Goal: Communication & Community: Participate in discussion

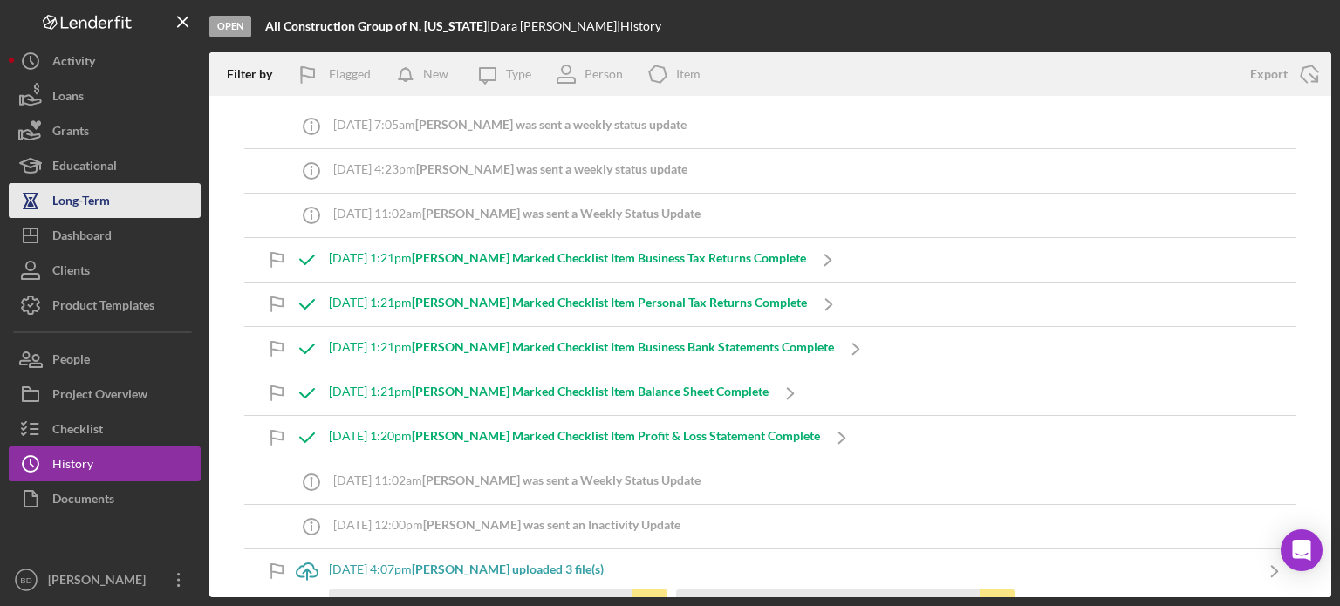
drag, startPoint x: 81, startPoint y: 228, endPoint x: 81, endPoint y: 209, distance: 19.2
click at [81, 228] on div "Dashboard" at bounding box center [81, 237] width 59 height 39
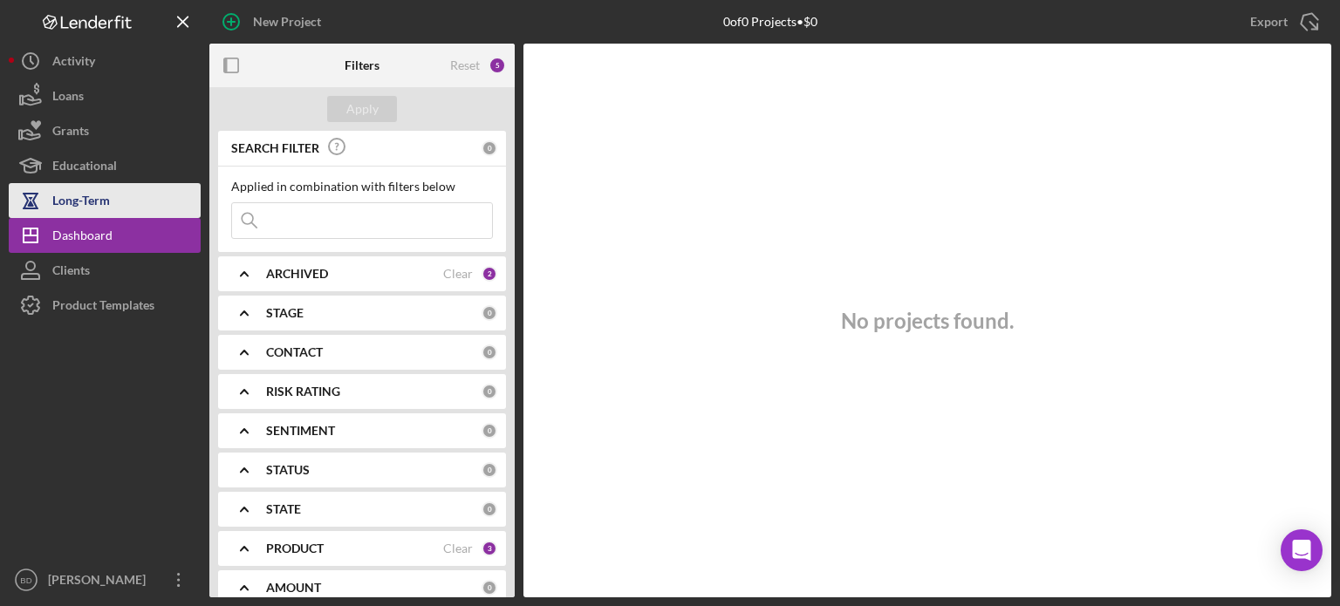
click at [83, 199] on div "Long-Term" at bounding box center [81, 202] width 58 height 39
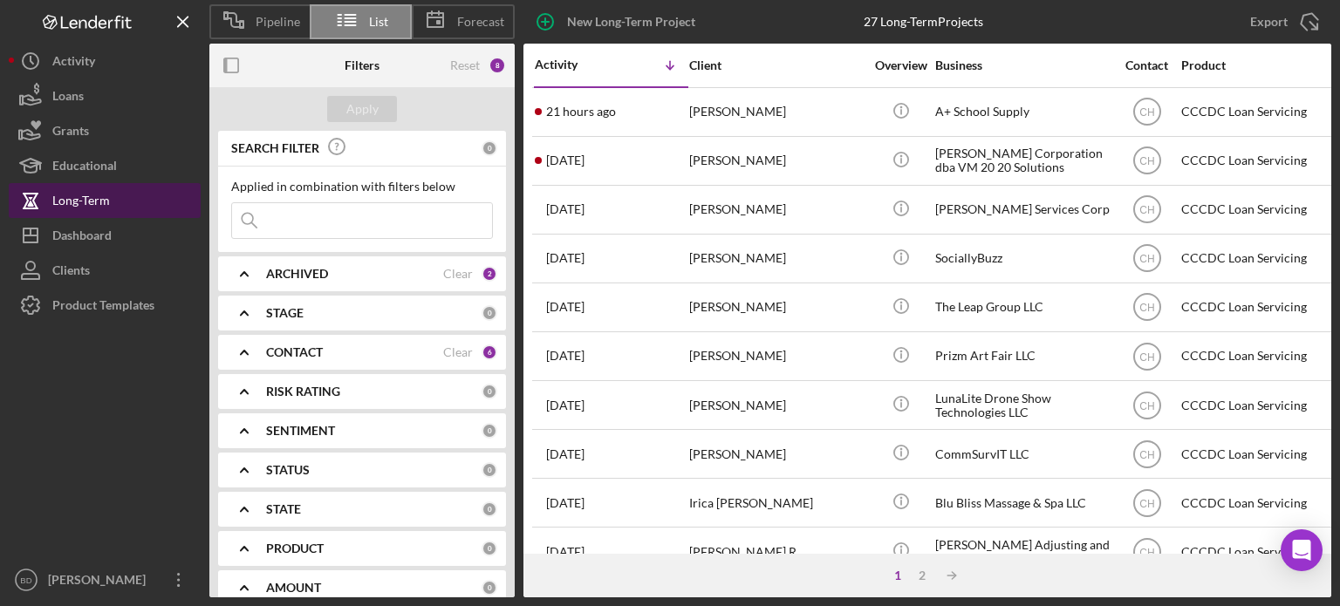
click at [83, 199] on div "Long-Term" at bounding box center [81, 202] width 58 height 39
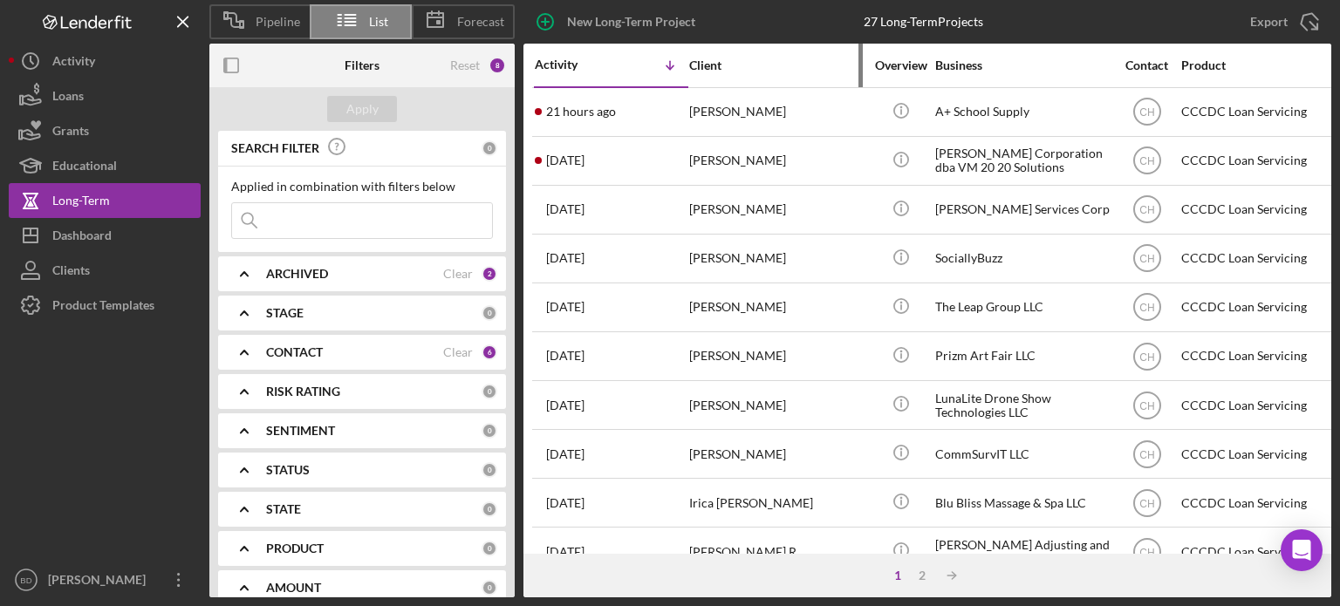
click at [706, 65] on div "Client" at bounding box center [776, 65] width 175 height 14
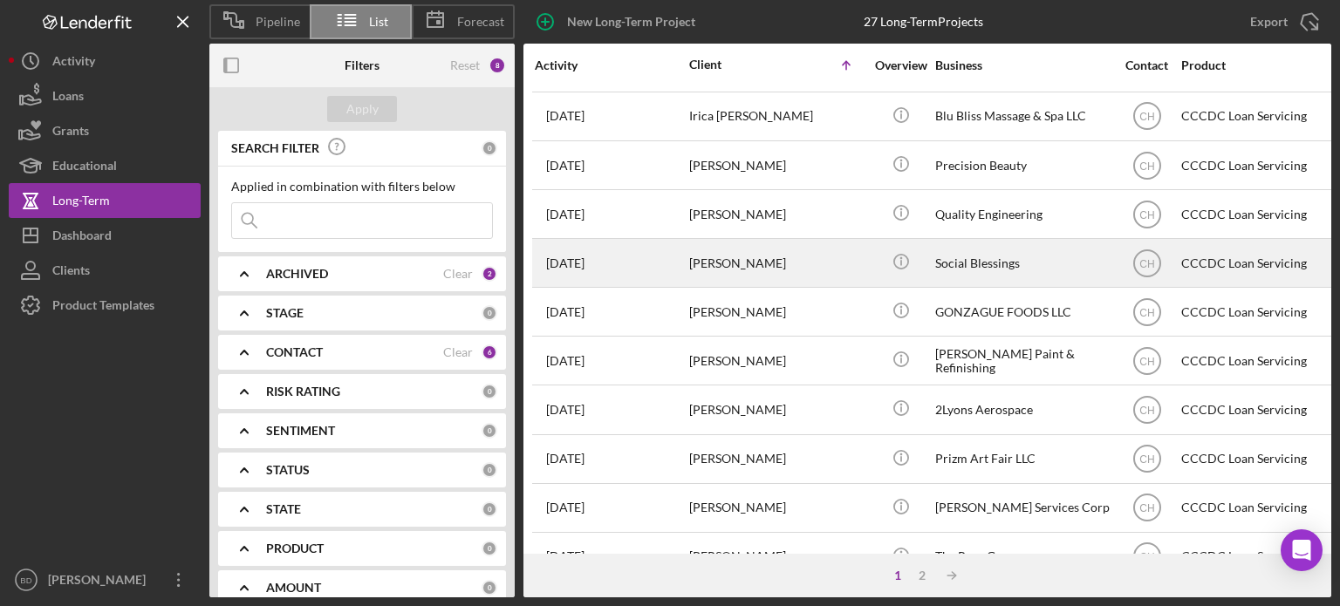
scroll to position [691, 0]
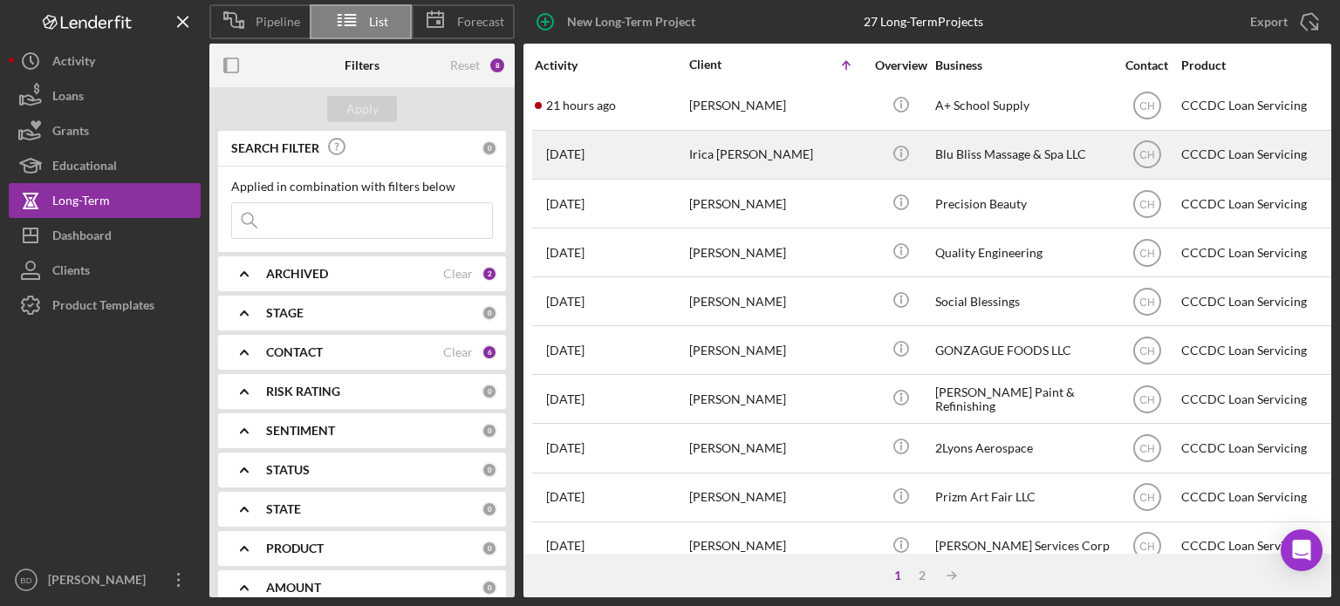
click at [731, 157] on div "Irica [PERSON_NAME]" at bounding box center [776, 155] width 175 height 46
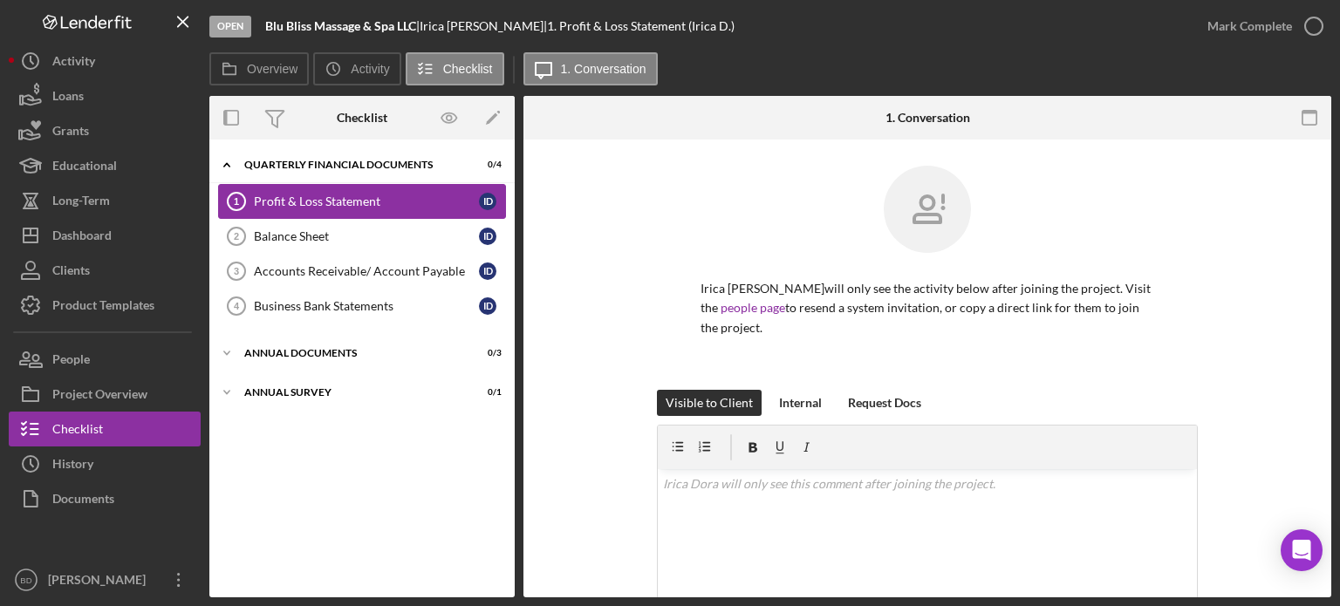
click at [316, 207] on div "Profit & Loss Statement" at bounding box center [366, 202] width 225 height 14
click at [283, 247] on link "Balance Sheet 2 Balance Sheet I D" at bounding box center [362, 236] width 288 height 35
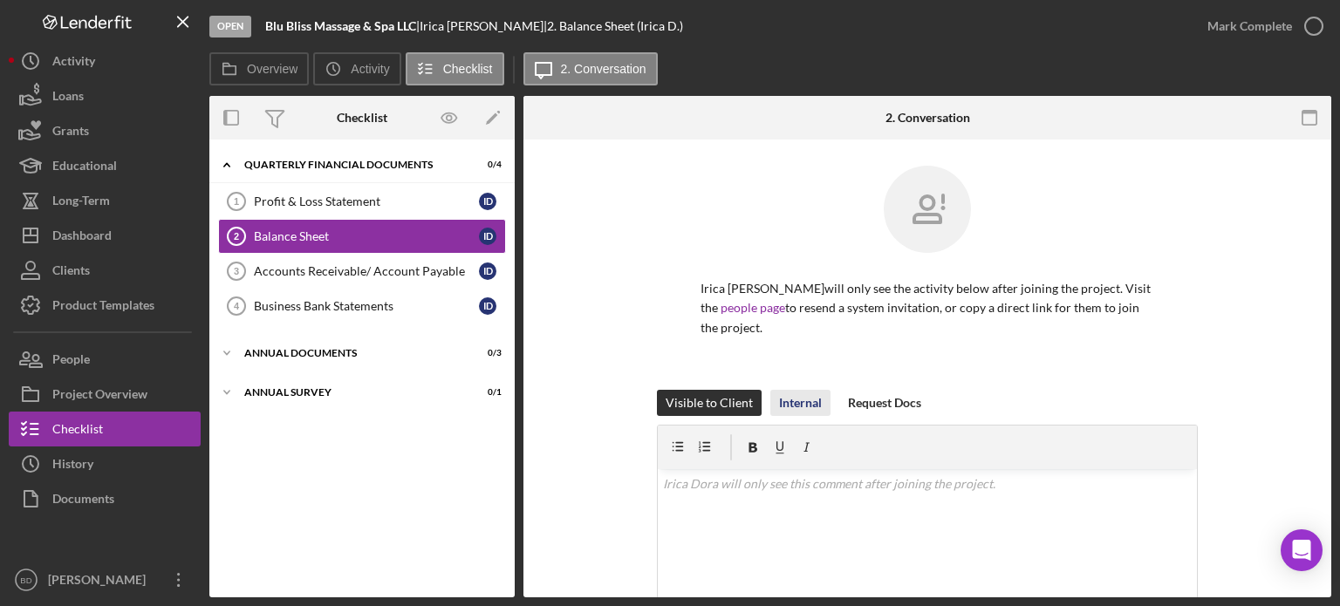
click at [792, 390] on div "Internal" at bounding box center [800, 403] width 43 height 26
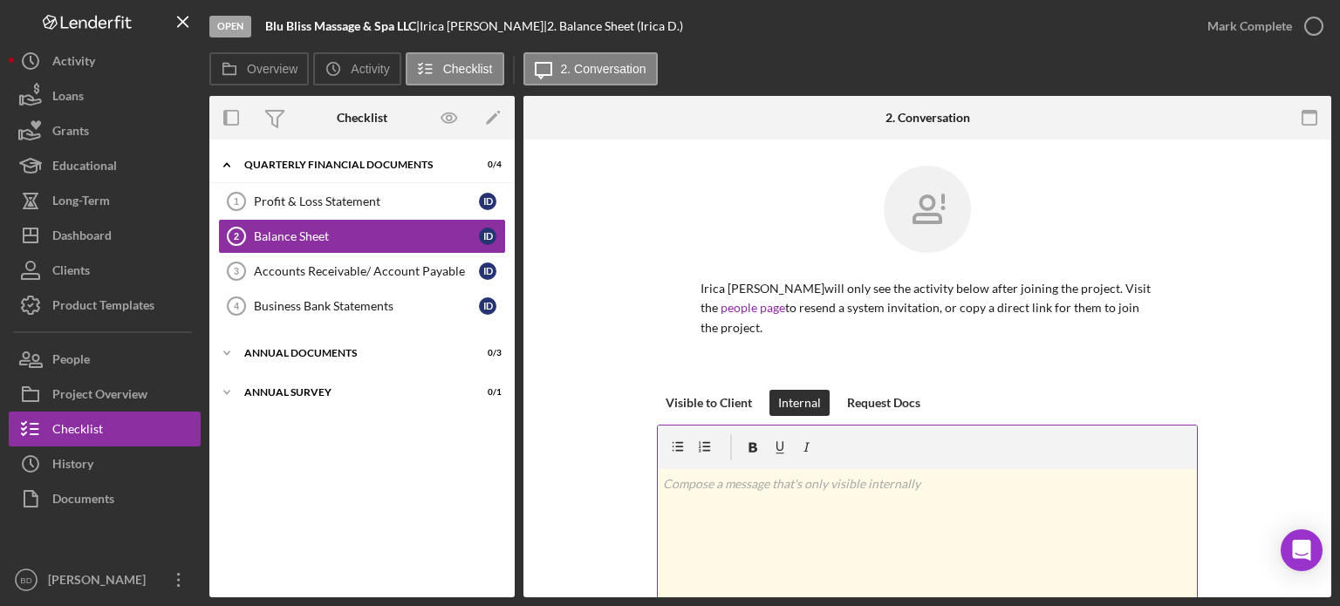
click at [857, 518] on div "v Color teal Color pink Remove color Add row above Add row below Add column bef…" at bounding box center [927, 545] width 539 height 153
click at [293, 385] on div "Icon/Expander Annual Survey 0 / 1" at bounding box center [361, 392] width 305 height 35
click at [304, 418] on link "Annual Business Survey 8 Annual Business Survey I D" at bounding box center [362, 429] width 288 height 35
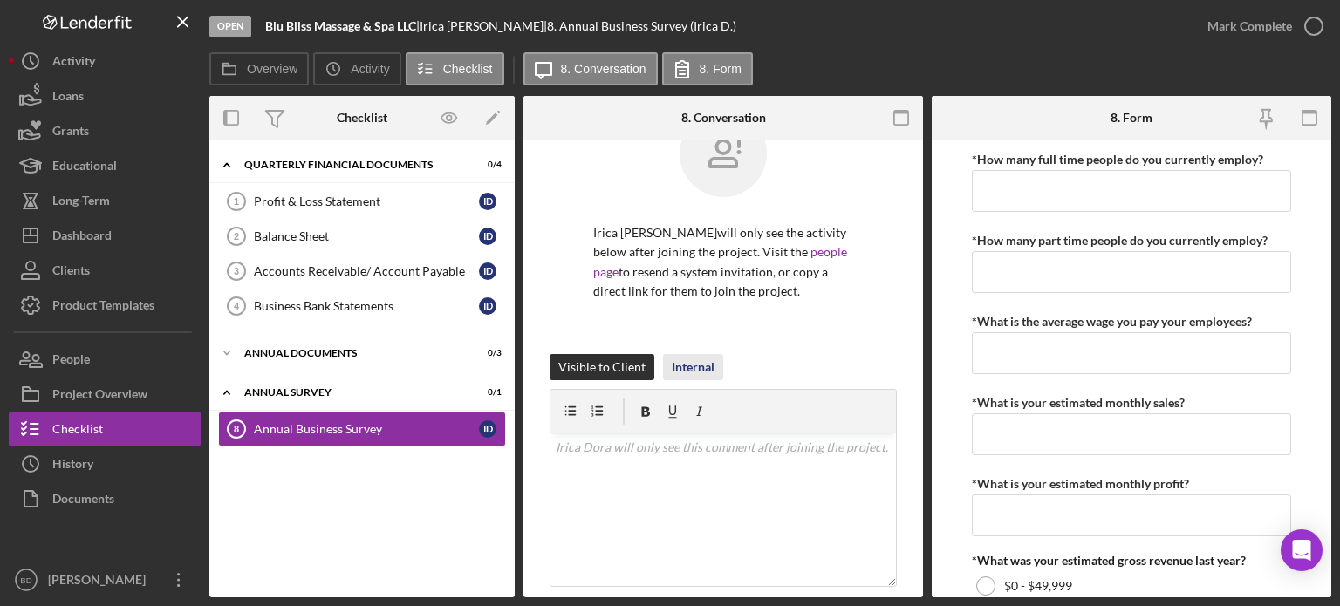
scroll to position [87, 0]
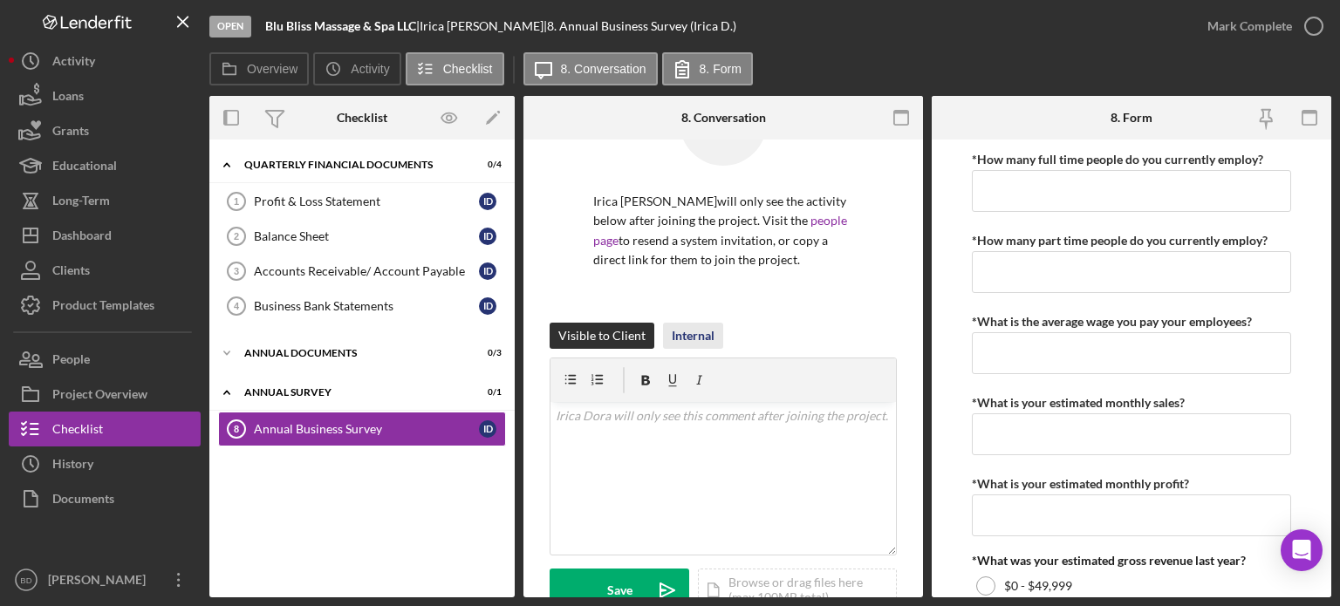
click at [695, 415] on p at bounding box center [724, 416] width 336 height 19
click at [702, 332] on div "Internal" at bounding box center [693, 336] width 43 height 26
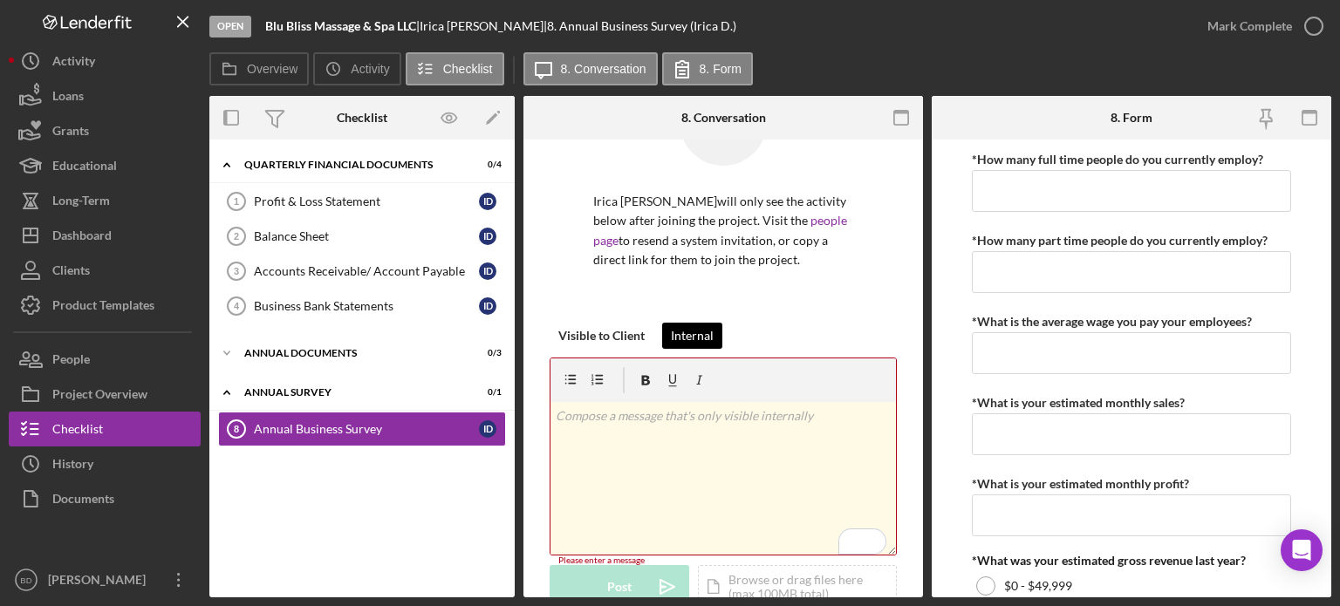
click at [697, 336] on div "Internal" at bounding box center [692, 336] width 43 height 26
click at [675, 448] on div "v Color teal Color pink Remove color Add row above Add row below Add column bef…" at bounding box center [724, 478] width 346 height 153
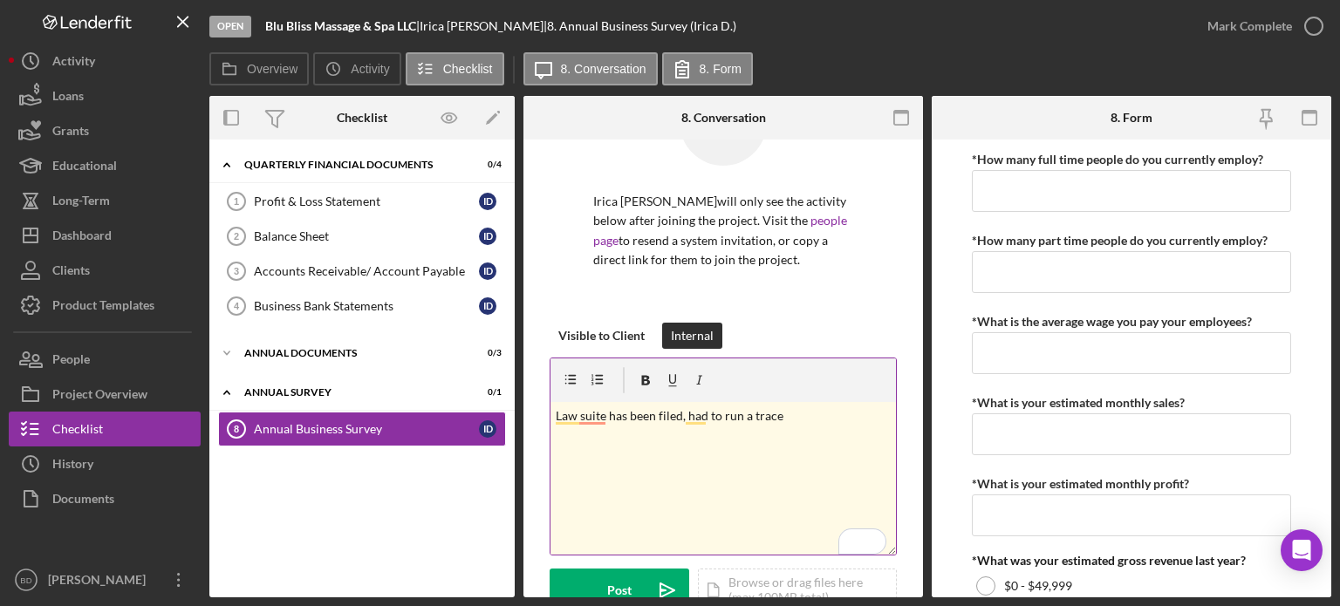
click at [805, 419] on p "Law suite has been filed, had to run a trace" at bounding box center [724, 416] width 336 height 19
click at [769, 437] on span "she is ducking and evading service last we knew from process server." at bounding box center [723, 450] width 335 height 38
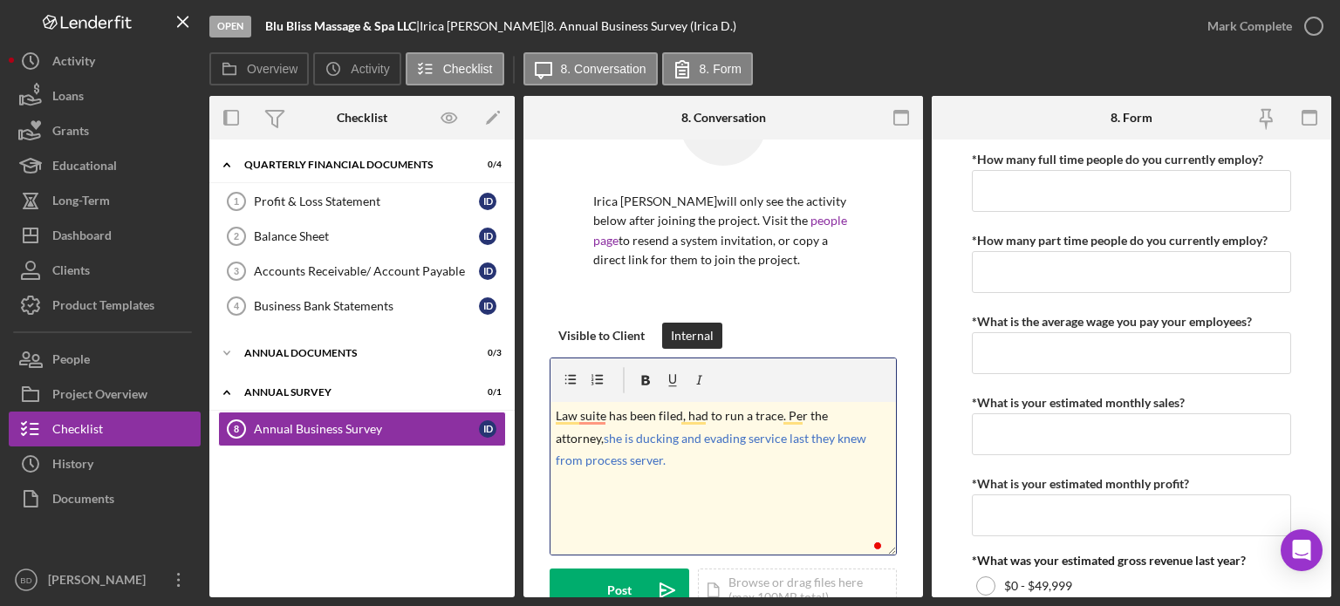
click at [690, 469] on p "Law suite has been filed, had to run a trace. Per the attorney, she is ducking …" at bounding box center [724, 439] width 336 height 65
click at [579, 464] on span "she is ducking and evading service last they knew from process server." at bounding box center [712, 450] width 313 height 38
click at [709, 421] on p "Law lawsuit has been filed, had to run a trace. Per the attorney, she is duckin…" at bounding box center [724, 439] width 336 height 65
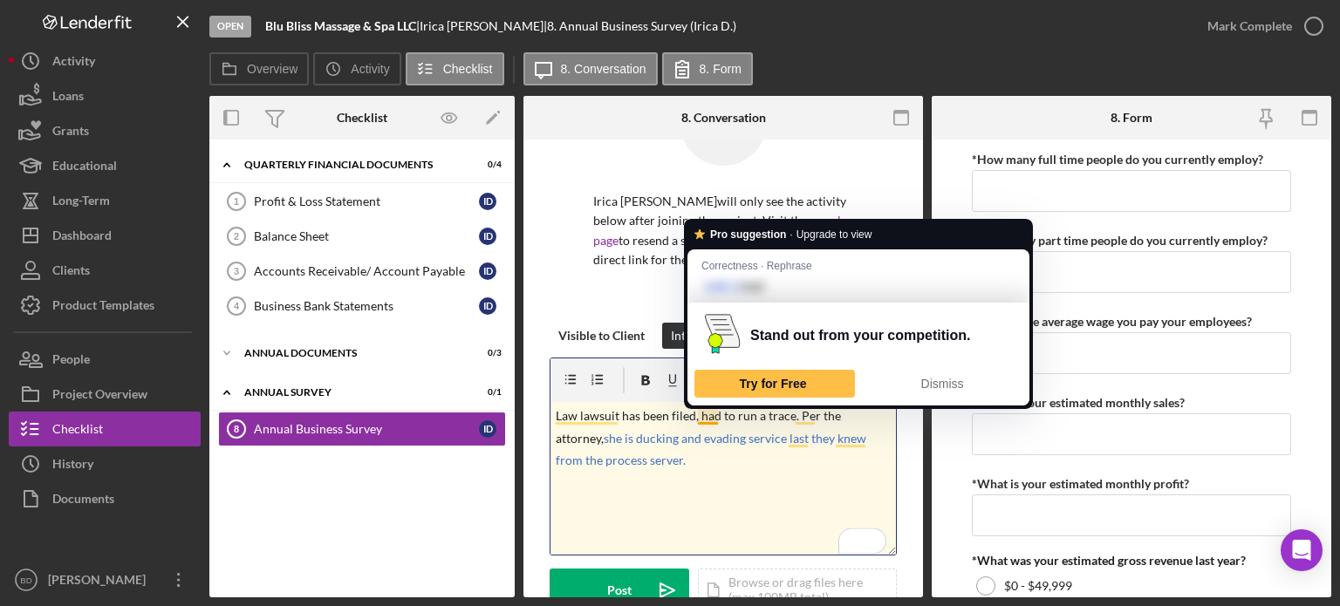
click at [688, 455] on p "Law lawsuit has been filed, had to run a trace. Per the attorney, she is duckin…" at bounding box center [724, 439] width 336 height 65
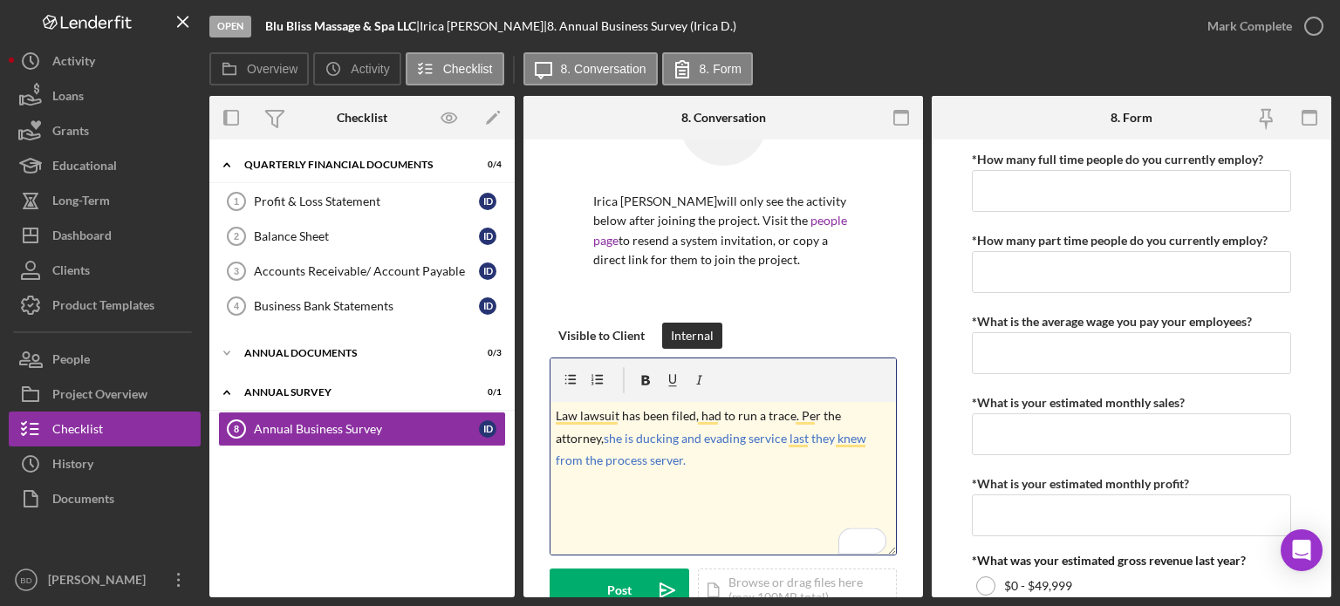
click at [723, 469] on p "Law lawsuit has been filed, had to run a trace. Per the attorney, she is duckin…" at bounding box center [724, 439] width 336 height 65
click at [615, 584] on div "Post" at bounding box center [619, 591] width 24 height 44
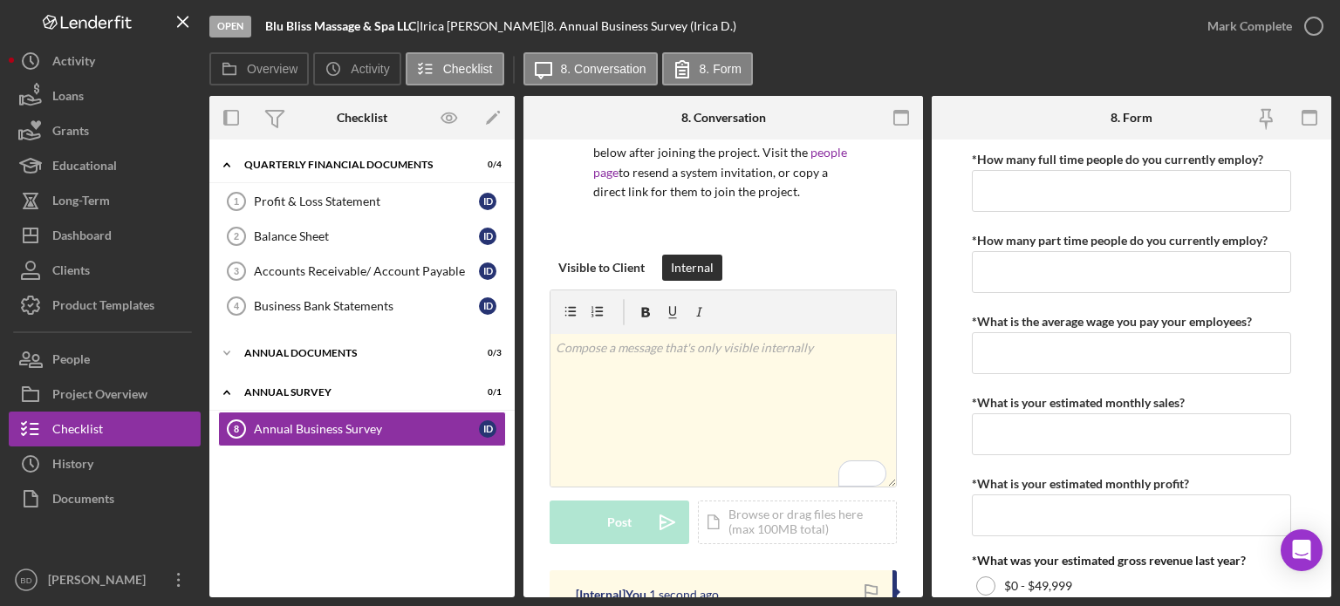
scroll to position [349, 0]
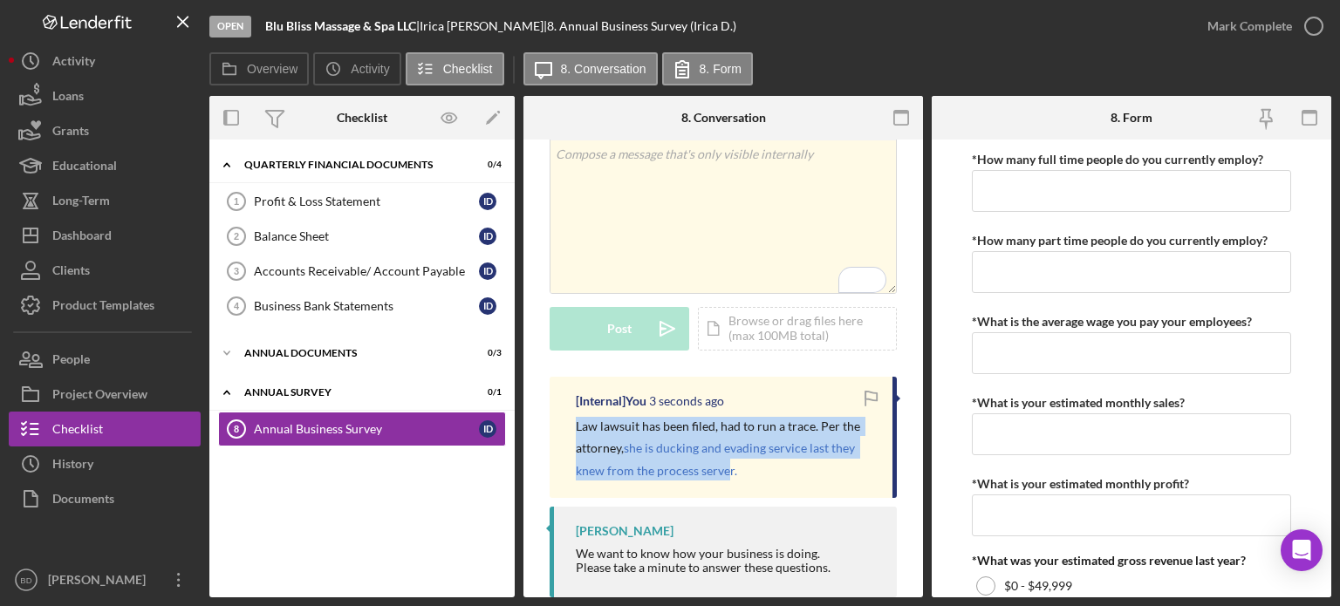
drag, startPoint x: 726, startPoint y: 470, endPoint x: 539, endPoint y: 430, distance: 191.0
click at [539, 430] on div "Irica [PERSON_NAME] will only see the activity below after joining the project.…" at bounding box center [724, 212] width 400 height 842
copy p "Law lawsuit has been filed, had to run a trace. Per the attorney, she is duckin…"
